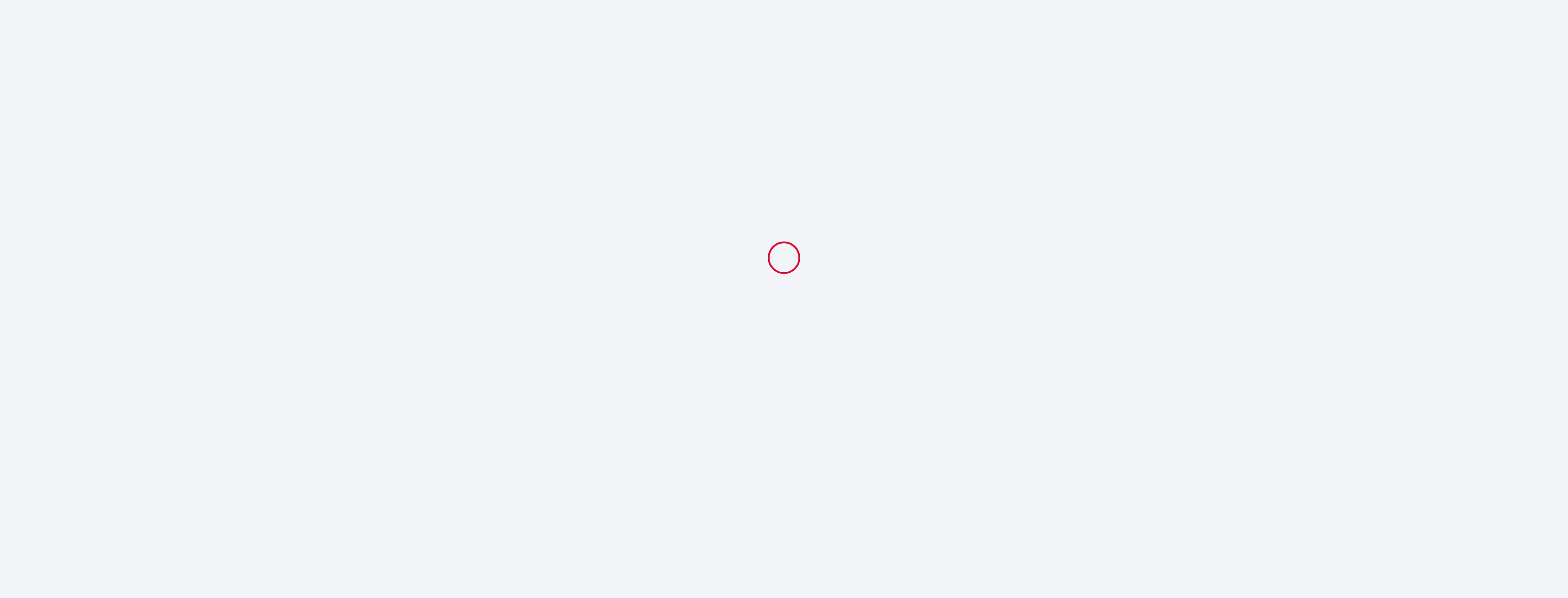
select select
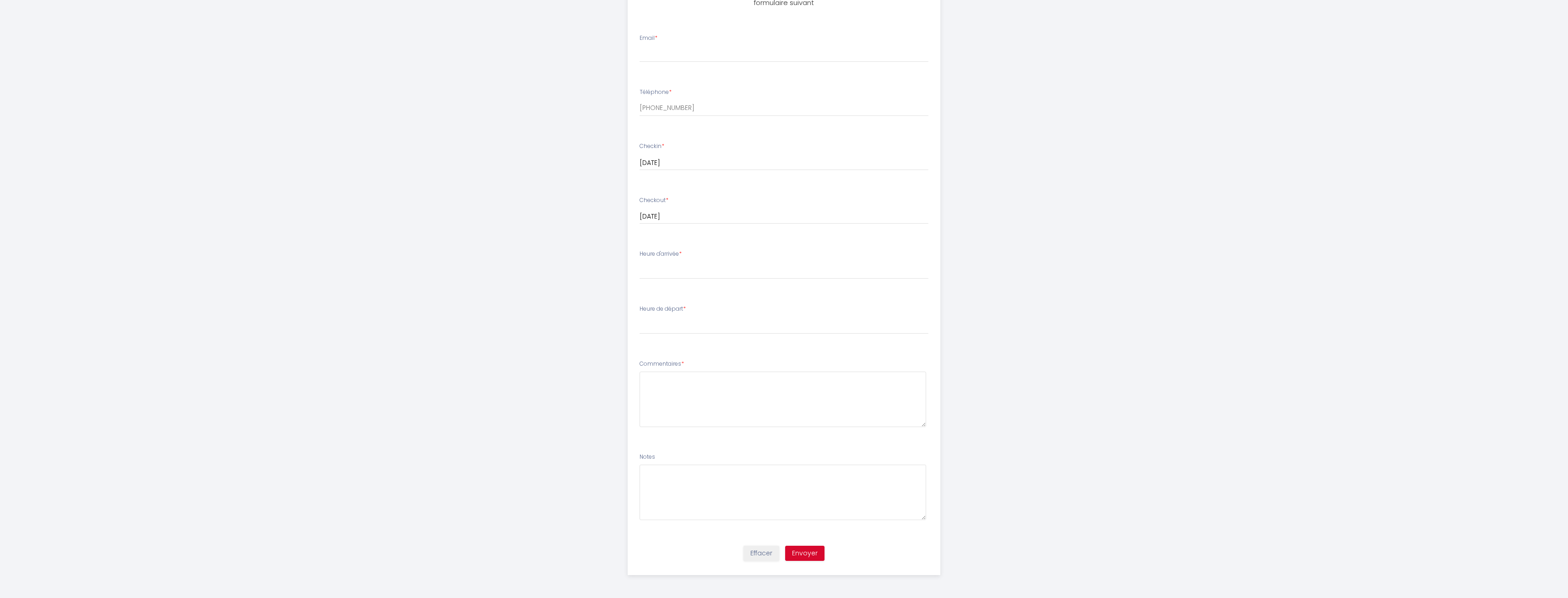
scroll to position [99, 0]
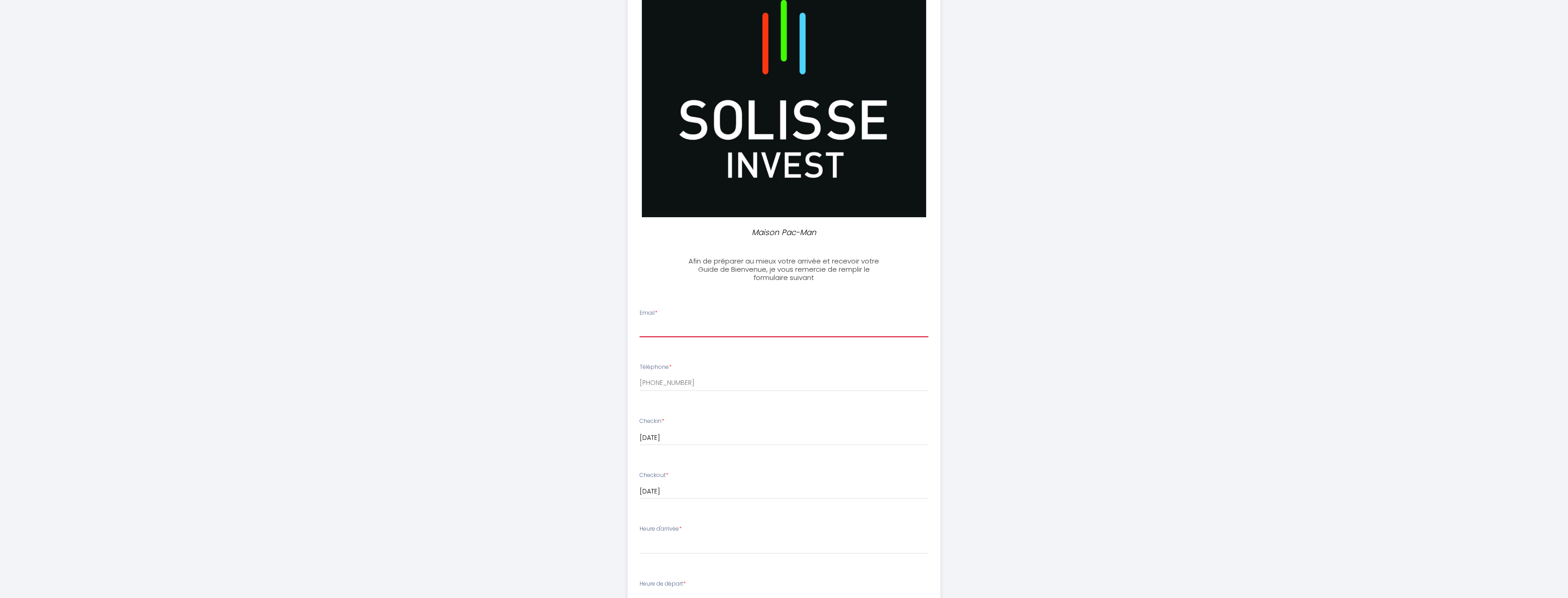
click at [758, 329] on input "Email *" at bounding box center [784, 329] width 289 height 17
type input "[EMAIL_ADDRESS][DOMAIN_NAME]"
click at [1170, 371] on div "Maison Pac-Man Afin de préparer au mieux votre arrivée et recevoir votre Guide …" at bounding box center [784, 387] width 1568 height 971
click at [681, 381] on input "[PHONE_NUMBER]" at bounding box center [784, 383] width 289 height 17
click at [756, 384] on input "[PHONE_NUMBER]" at bounding box center [784, 383] width 289 height 17
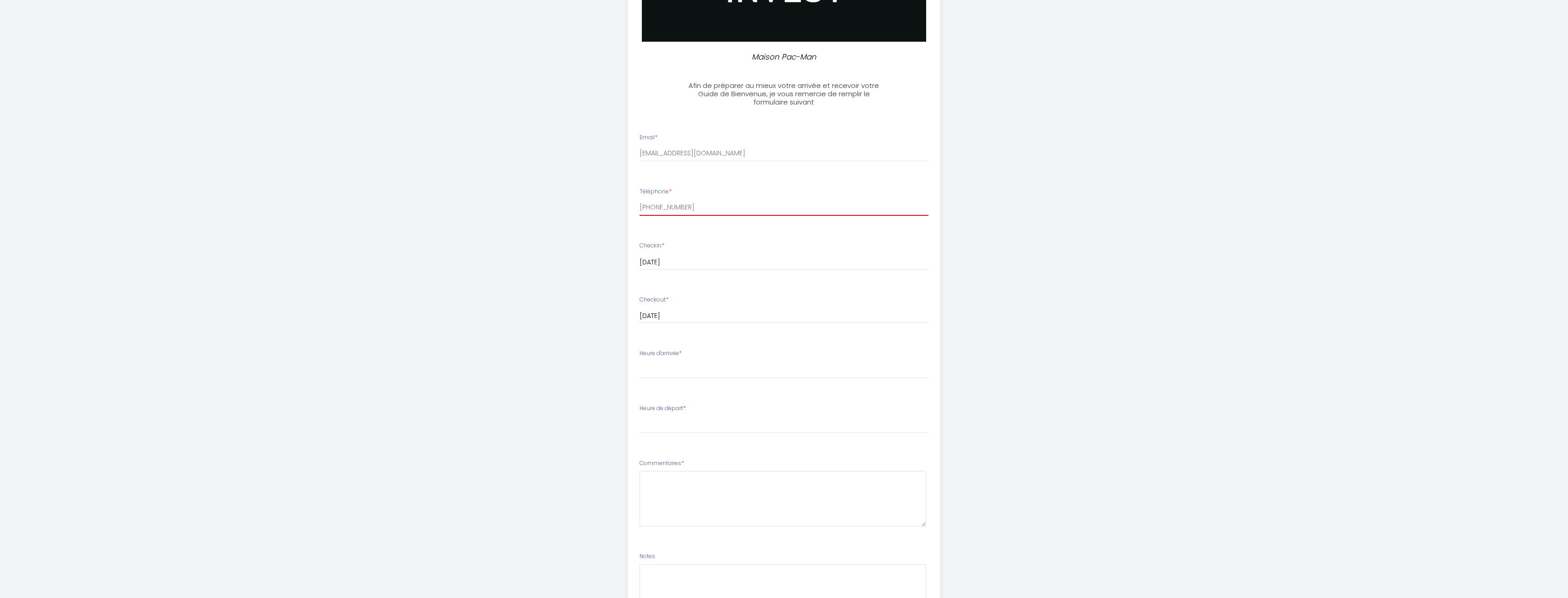
scroll to position [282, 0]
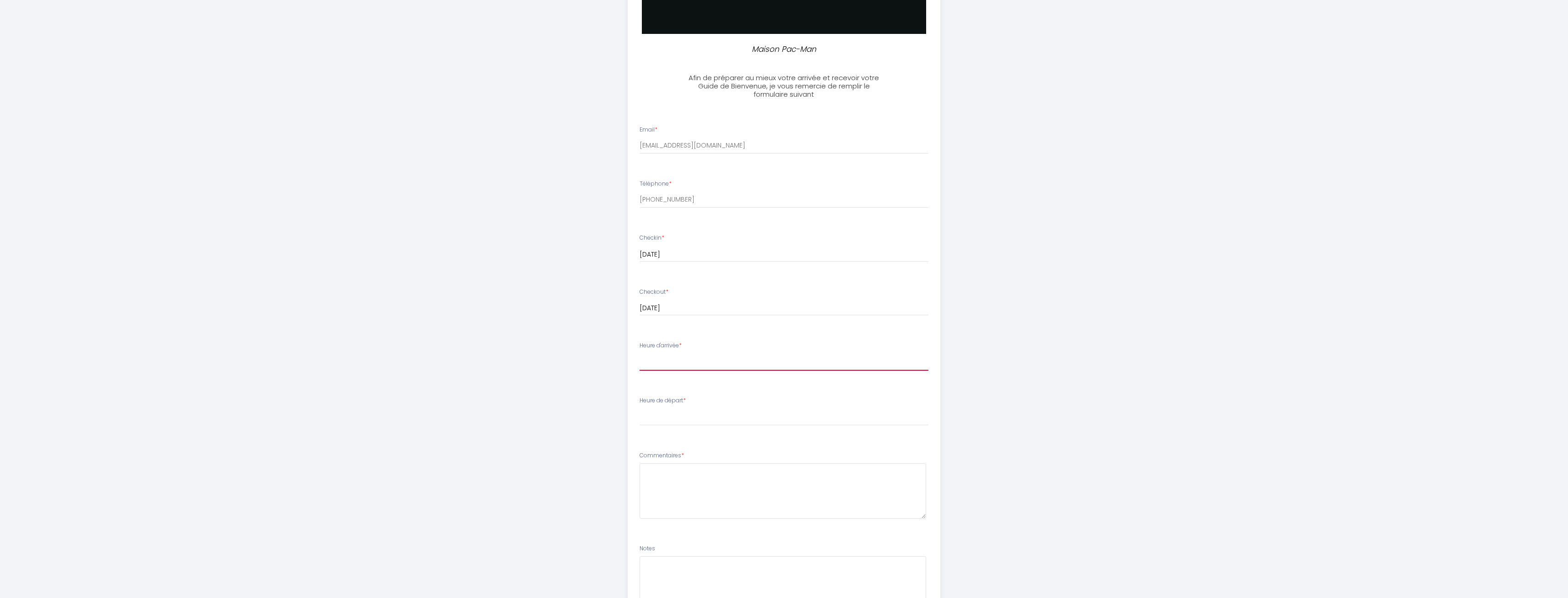
click at [736, 364] on select "16:00 16:30 17:00 17:30 18:00 18:30 19:00 19:30 20:00 20:30 21:00" at bounding box center [784, 361] width 289 height 18
select select "17:00"
click at [639, 353] on select "16:00 16:30 17:00 17:30 18:00 18:30 19:00 19:30 20:00 20:30 21:00" at bounding box center [784, 361] width 289 height 18
click at [769, 413] on select "00:00 00:30 01:00 01:30 02:00 02:30 03:00 03:30 04:00 04:30 05:00 05:30 06:00 0…" at bounding box center [784, 417] width 289 height 18
select select "10:00"
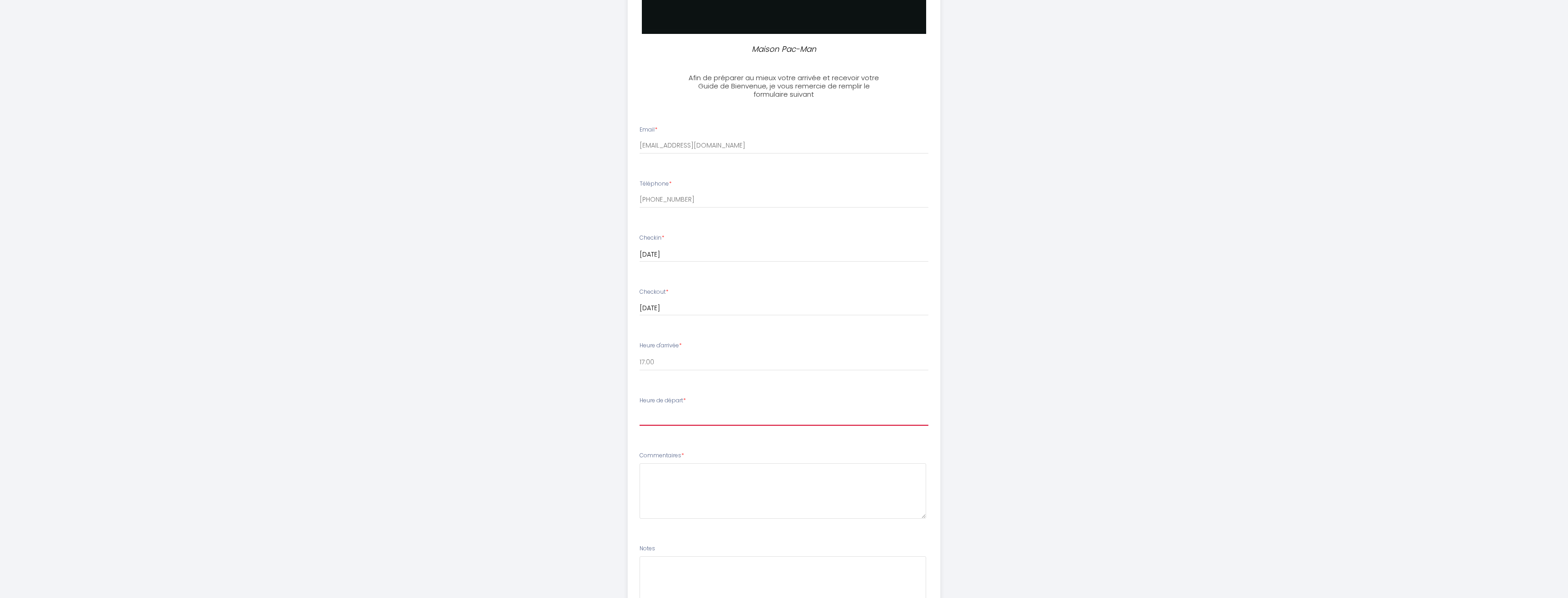
click at [639, 408] on select "00:00 00:30 01:00 01:30 02:00 02:30 03:00 03:30 04:00 04:30 05:00 05:30 06:00 0…" at bounding box center [784, 417] width 289 height 18
click at [1316, 508] on div "Maison Pac-Man Afin de préparer au mieux votre arrivée et recevoir votre Guide …" at bounding box center [784, 204] width 1568 height 971
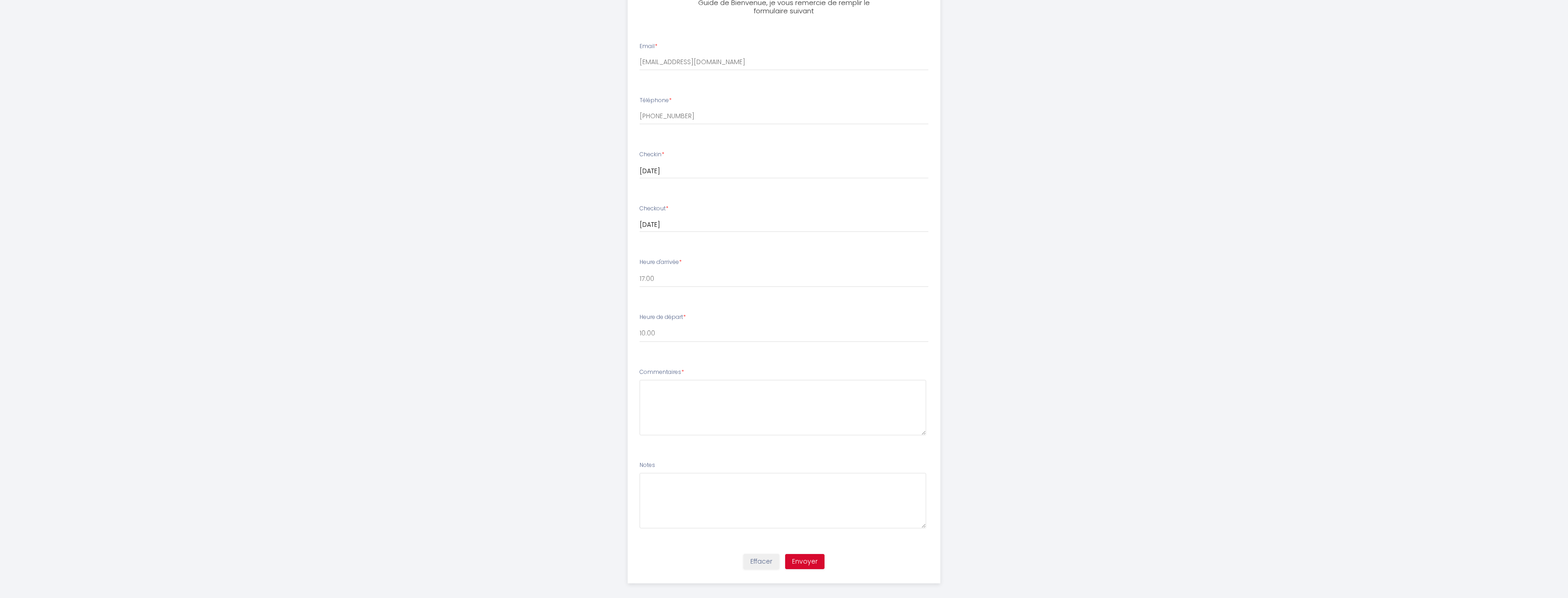
scroll to position [374, 0]
drag, startPoint x: 753, startPoint y: 389, endPoint x: 748, endPoint y: 393, distance: 6.4
click at [751, 390] on textarea at bounding box center [783, 399] width 287 height 55
click at [582, 417] on div "Maison Pac-Man Afin de préparer au mieux votre arrivée et recevoir votre Guide …" at bounding box center [784, 112] width 468 height 971
click at [758, 372] on textarea at bounding box center [783, 399] width 287 height 55
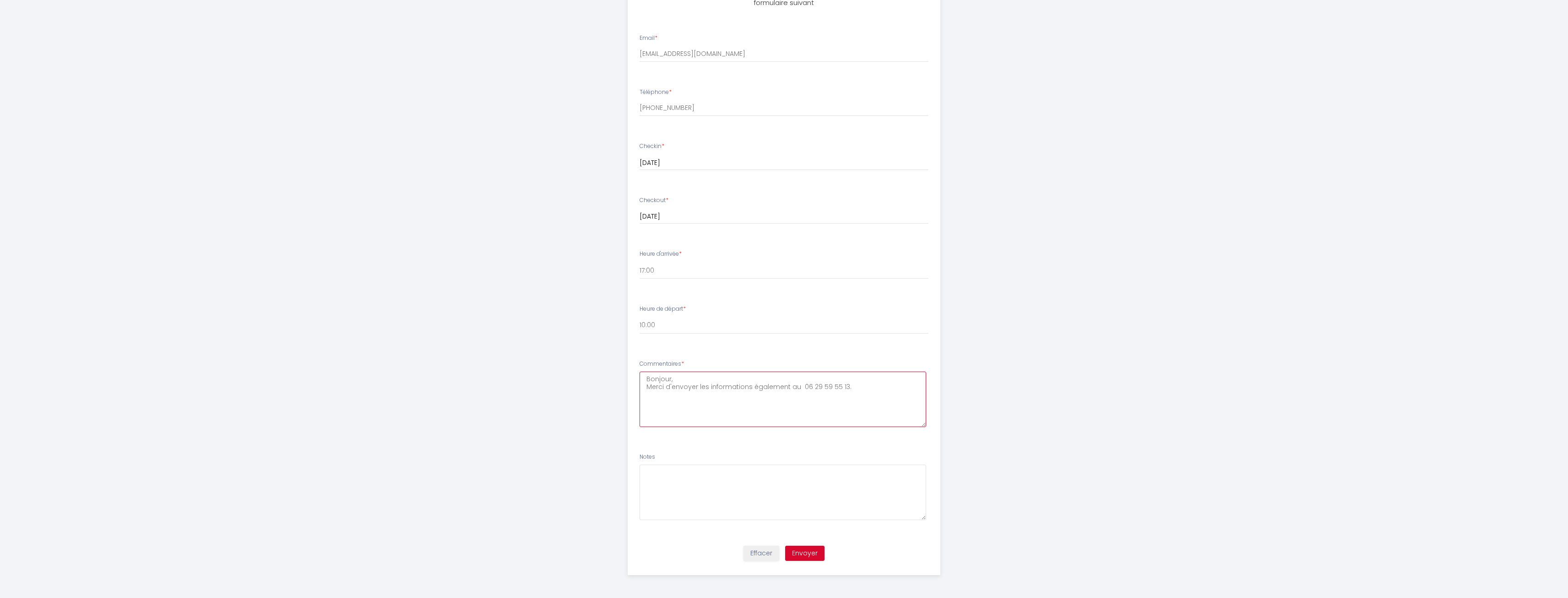
click at [859, 393] on textarea "Bonjour, Merci d'envoyer les informations également au 06 29 59 55 13." at bounding box center [783, 399] width 287 height 55
click at [851, 409] on textarea "Bonjour, Merci d'envoyer les informations également au 06 29 59 55 13. pouvez v…" at bounding box center [783, 399] width 287 height 55
click at [815, 416] on textarea "Bonjour, Merci d'envoyer les informations également au 06 29 59 55 13. pouvez v…" at bounding box center [783, 399] width 287 height 55
type textarea "Bonjour, Merci d'envoyer les informations également au 06 29 59 55 13. pouvez v…"
click at [800, 552] on button "Envoyer" at bounding box center [805, 554] width 39 height 16
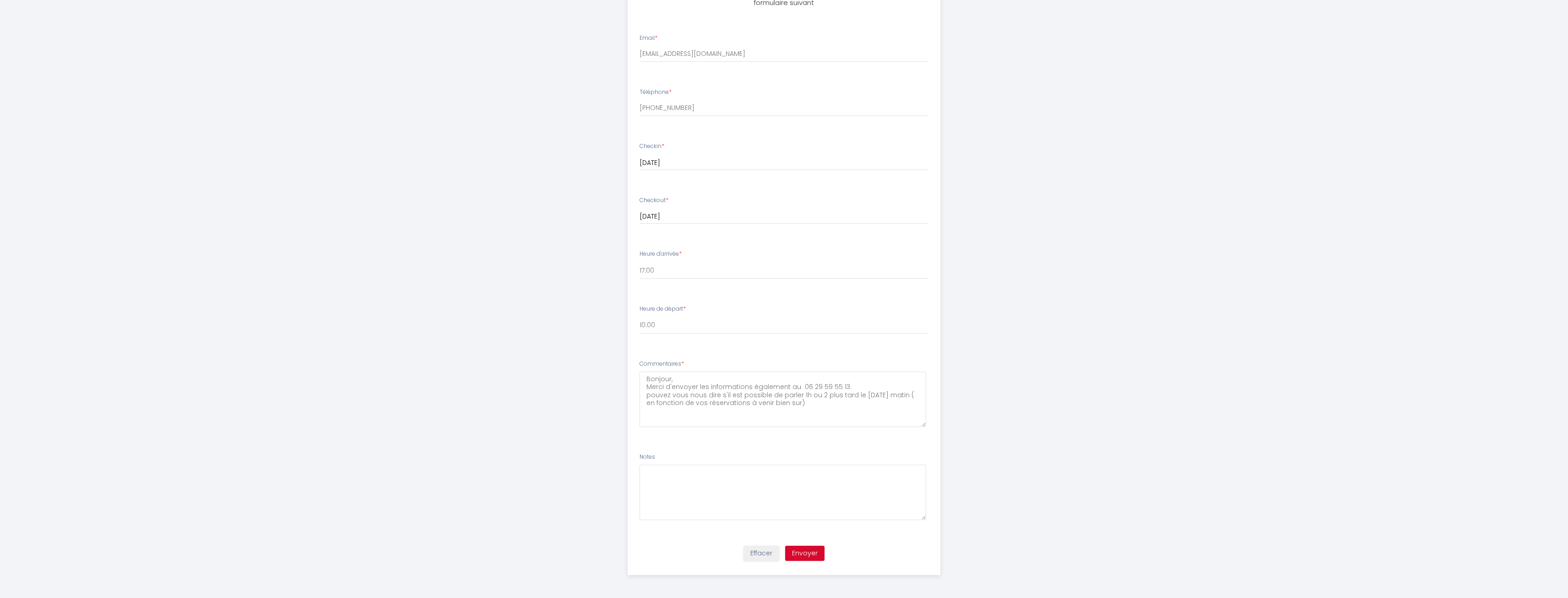
scroll to position [0, 0]
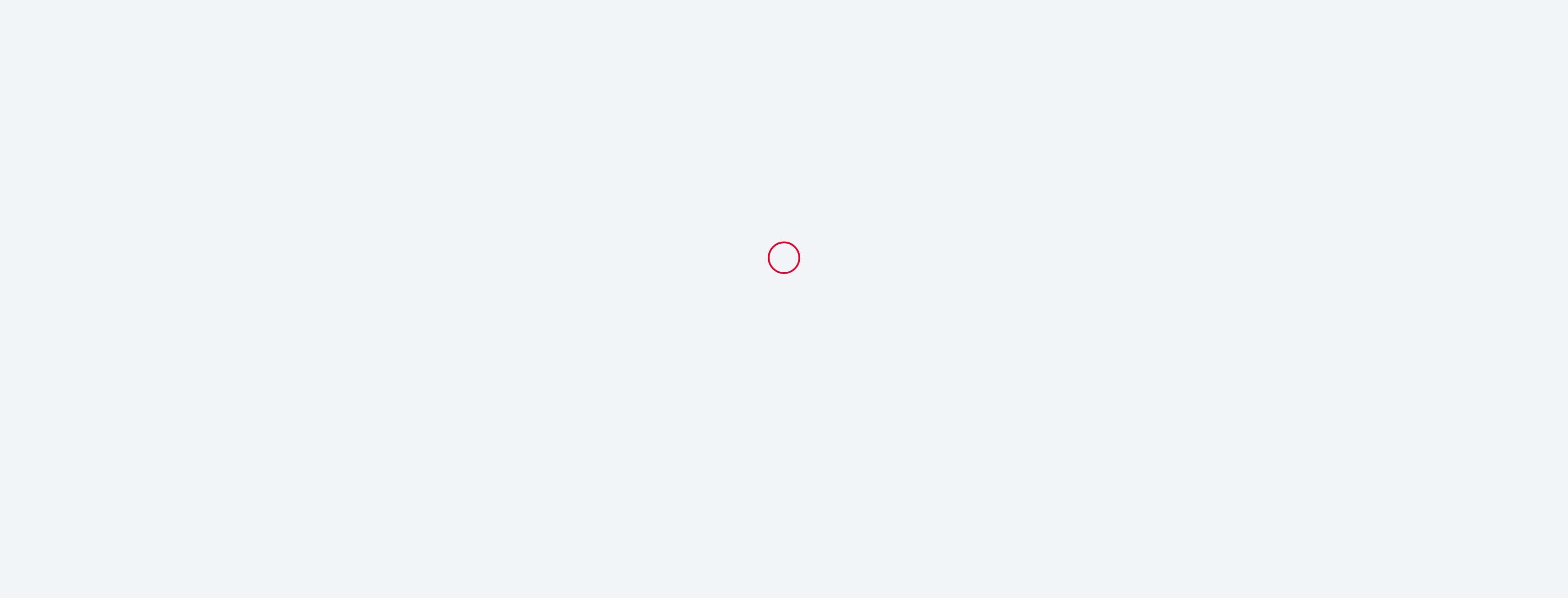
select select "17:00"
select select "10:00"
